Goal: Task Accomplishment & Management: Manage account settings

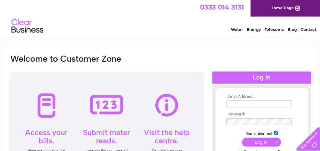
type input "horseys@hotmail.co.uk"
click at [250, 141] on input "submit" at bounding box center [261, 142] width 39 height 9
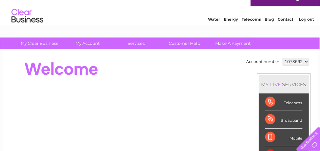
scroll to position [20, 0]
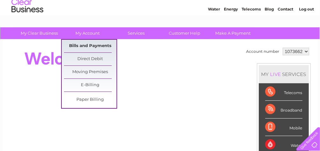
click at [87, 45] on link "Bills and Payments" at bounding box center [90, 46] width 52 height 13
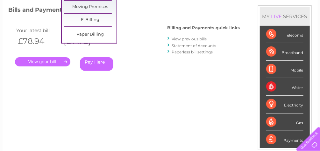
scroll to position [102, 0]
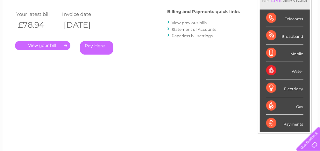
click at [47, 44] on link "." at bounding box center [42, 45] width 55 height 9
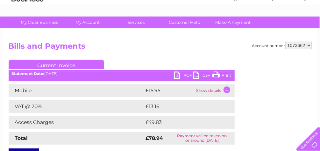
scroll to position [31, 0]
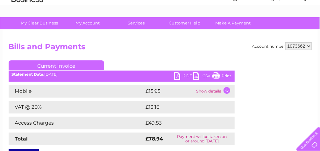
click at [178, 77] on link "PDF" at bounding box center [183, 76] width 19 height 9
